Goal: Information Seeking & Learning: Understand process/instructions

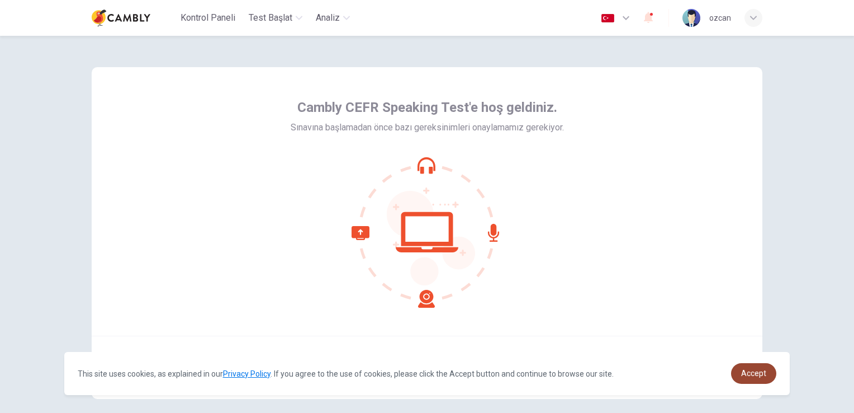
click at [741, 377] on link "Accept" at bounding box center [753, 373] width 45 height 21
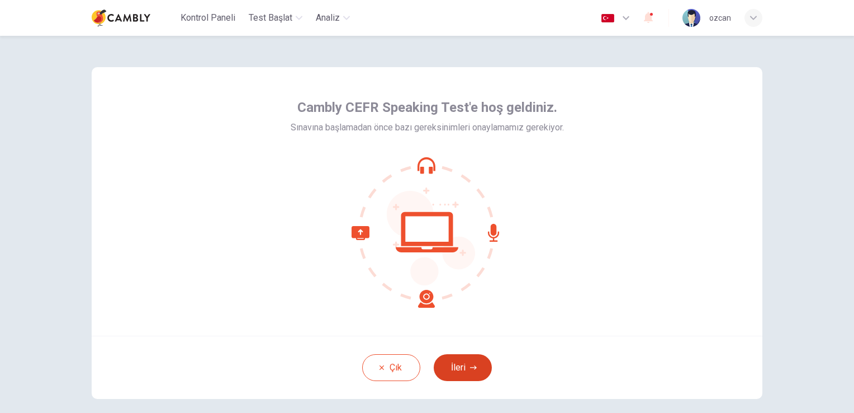
click at [471, 364] on icon "button" at bounding box center [473, 367] width 7 height 7
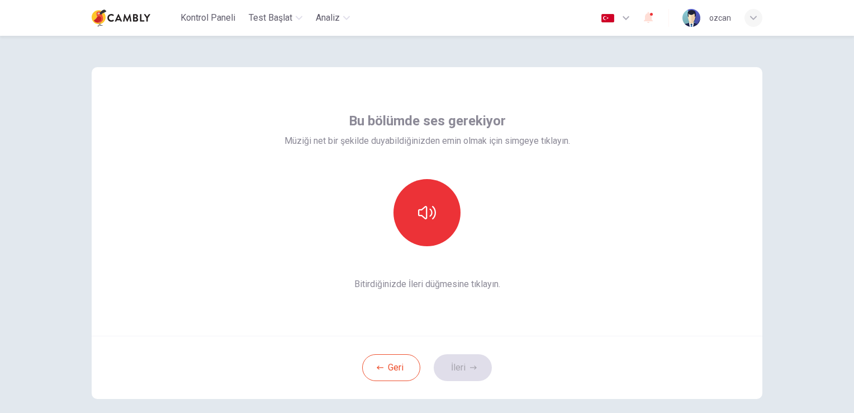
click at [505, 245] on div at bounding box center [428, 212] width 286 height 67
click at [498, 285] on span "Bitirdiğinizde İleri düğmesine tıklayın." at bounding box center [428, 283] width 286 height 13
click at [413, 140] on span "Müziği net bir şekilde duyabildiğinizden emin olmak için simgeye tıklayın." at bounding box center [428, 140] width 286 height 13
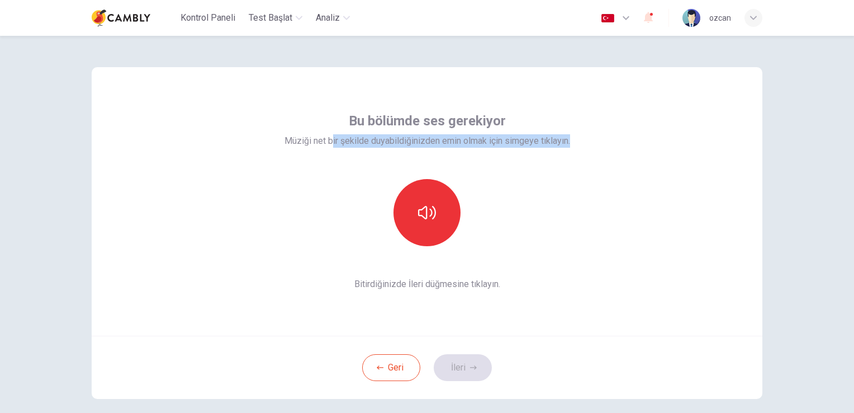
drag, startPoint x: 328, startPoint y: 142, endPoint x: 586, endPoint y: 147, distance: 257.8
click at [586, 147] on div "Bu bölümde ses gerekiyor Müziği net bir şekilde duyabildiğinizden emin olmak iç…" at bounding box center [427, 201] width 671 height 268
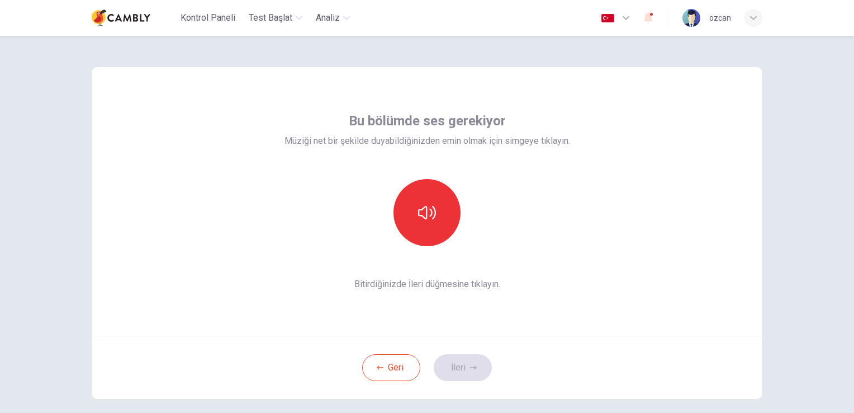
click at [639, 265] on div "Bu bölümde ses gerekiyor Müziği net bir şekilde duyabildiğinizden emin olmak iç…" at bounding box center [427, 201] width 671 height 268
click at [405, 364] on button "Geri" at bounding box center [391, 367] width 58 height 27
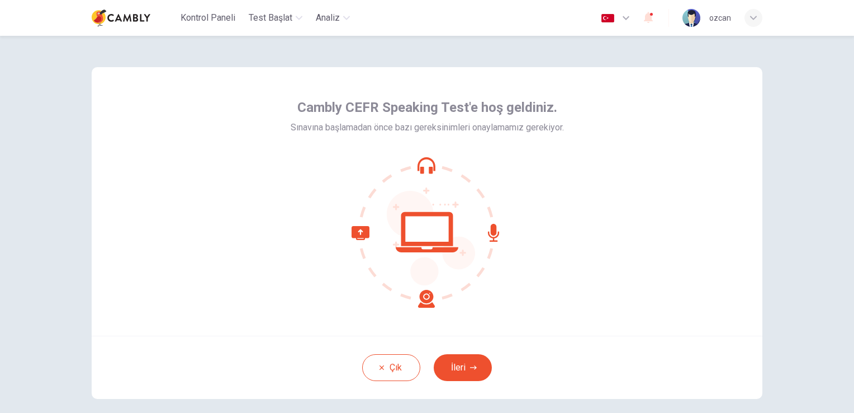
click at [422, 238] on icon at bounding box center [427, 232] width 151 height 151
click at [420, 301] on icon at bounding box center [393, 267] width 83 height 82
click at [359, 237] on icon at bounding box center [393, 267] width 83 height 82
click at [414, 168] on icon at bounding box center [427, 232] width 151 height 151
click at [431, 227] on icon at bounding box center [427, 232] width 151 height 151
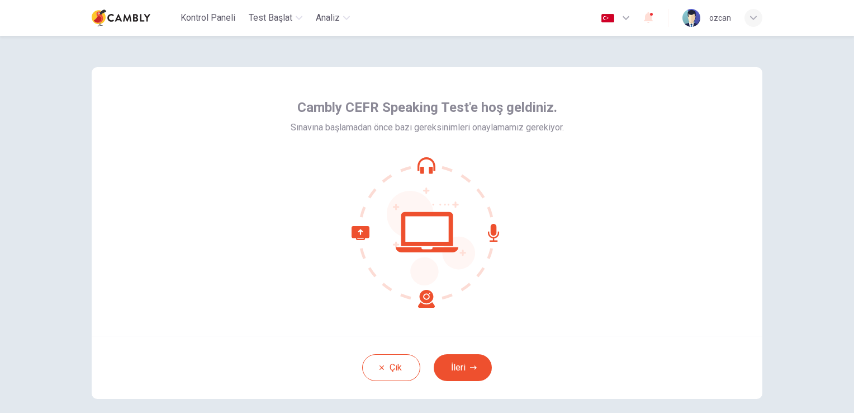
click at [489, 105] on span "Cambly CEFR Speaking Test'e hoş geldiniz." at bounding box center [427, 107] width 260 height 18
click at [471, 178] on icon at bounding box center [427, 232] width 151 height 151
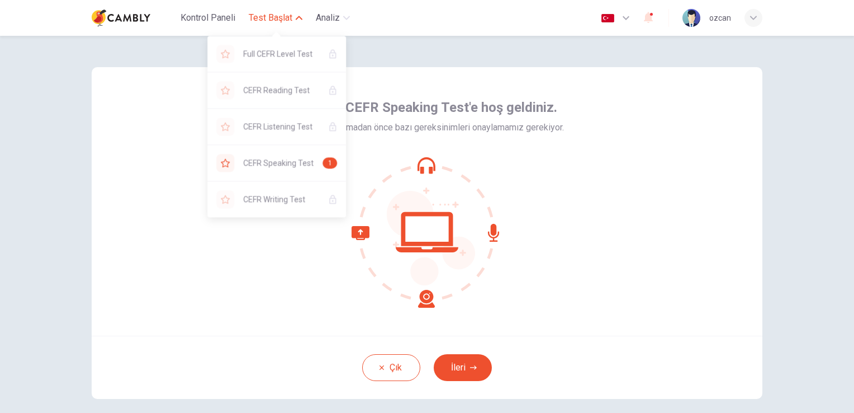
click at [264, 20] on span "Test Başlat" at bounding box center [271, 17] width 44 height 13
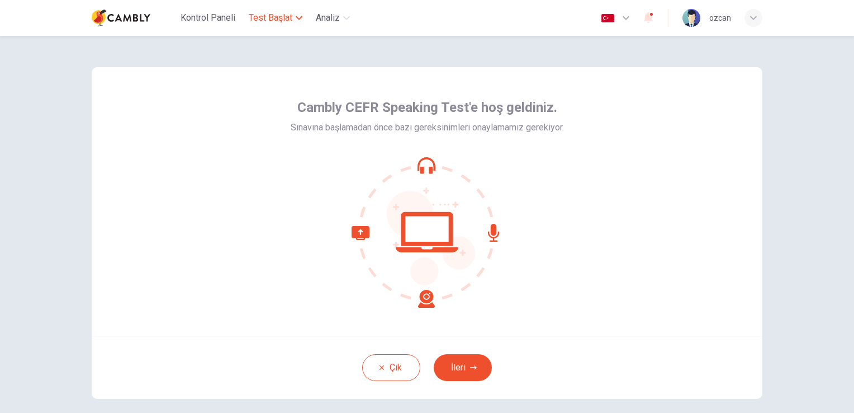
click at [266, 16] on span "Test Başlat" at bounding box center [271, 17] width 44 height 13
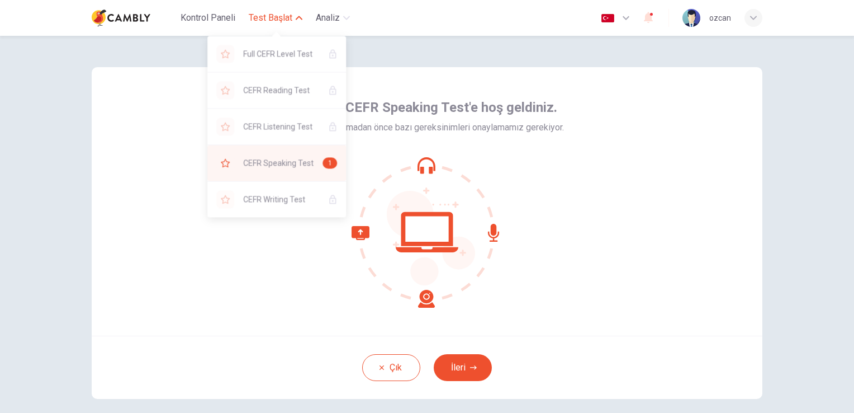
click at [311, 169] on span "CEFR Speaking Test" at bounding box center [278, 162] width 70 height 13
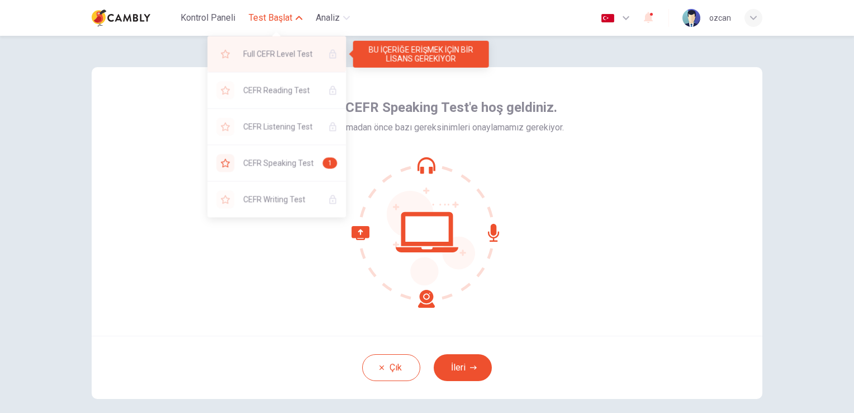
click at [310, 61] on div "Full CEFR Level Test" at bounding box center [276, 54] width 139 height 36
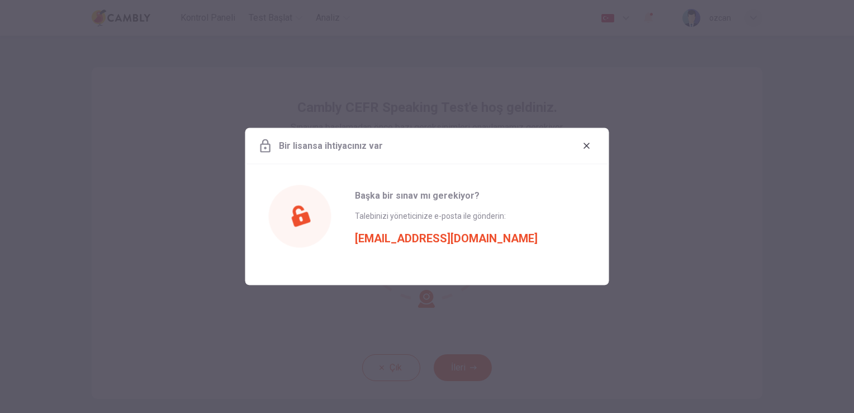
click at [416, 240] on span "[EMAIL_ADDRESS][DOMAIN_NAME]" at bounding box center [446, 234] width 183 height 22
click at [584, 146] on icon "button" at bounding box center [587, 145] width 9 height 9
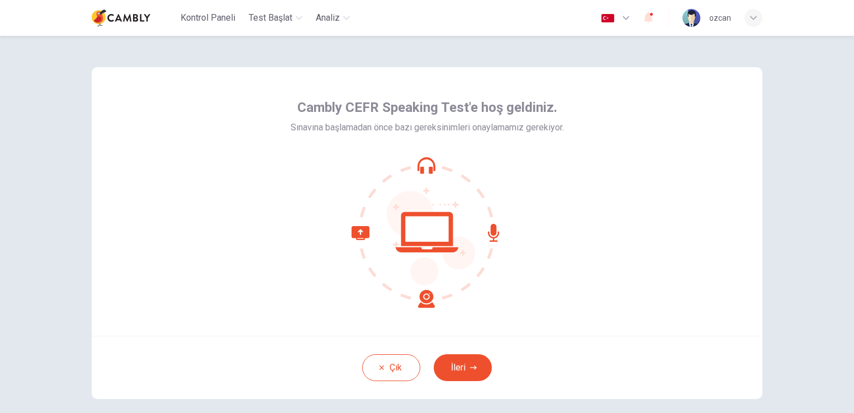
click at [606, 184] on div "Cambly CEFR Speaking Test'e hoş geldiniz. Sınavına başlamadan önce bazı gereksi…" at bounding box center [427, 201] width 671 height 268
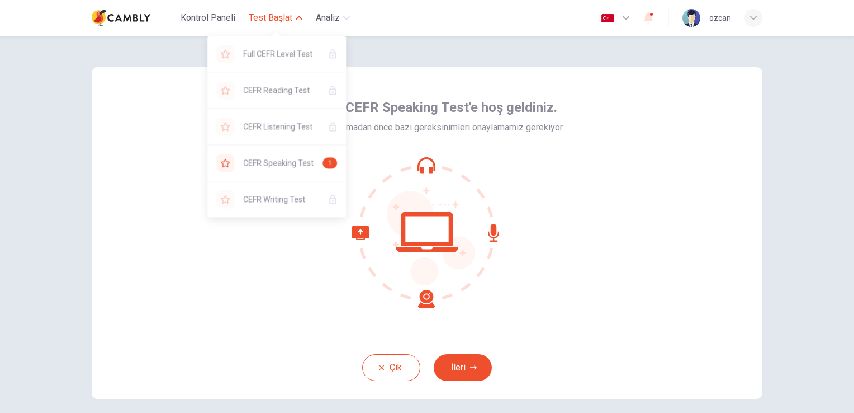
click at [271, 19] on span "Test Başlat" at bounding box center [271, 17] width 44 height 13
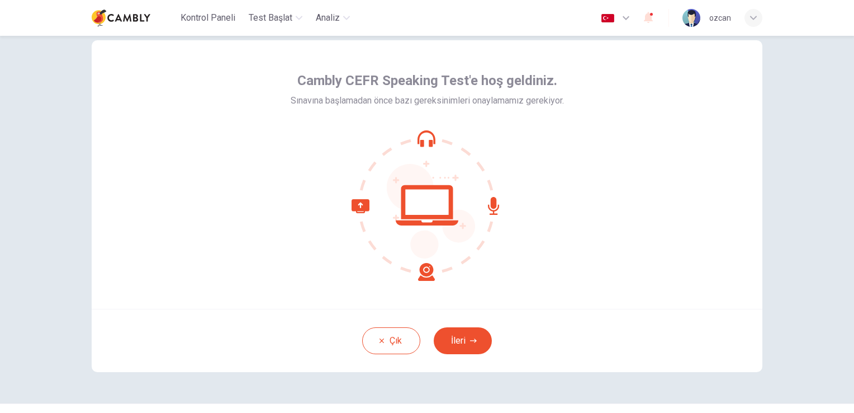
scroll to position [53, 0]
